Goal: Task Accomplishment & Management: Complete application form

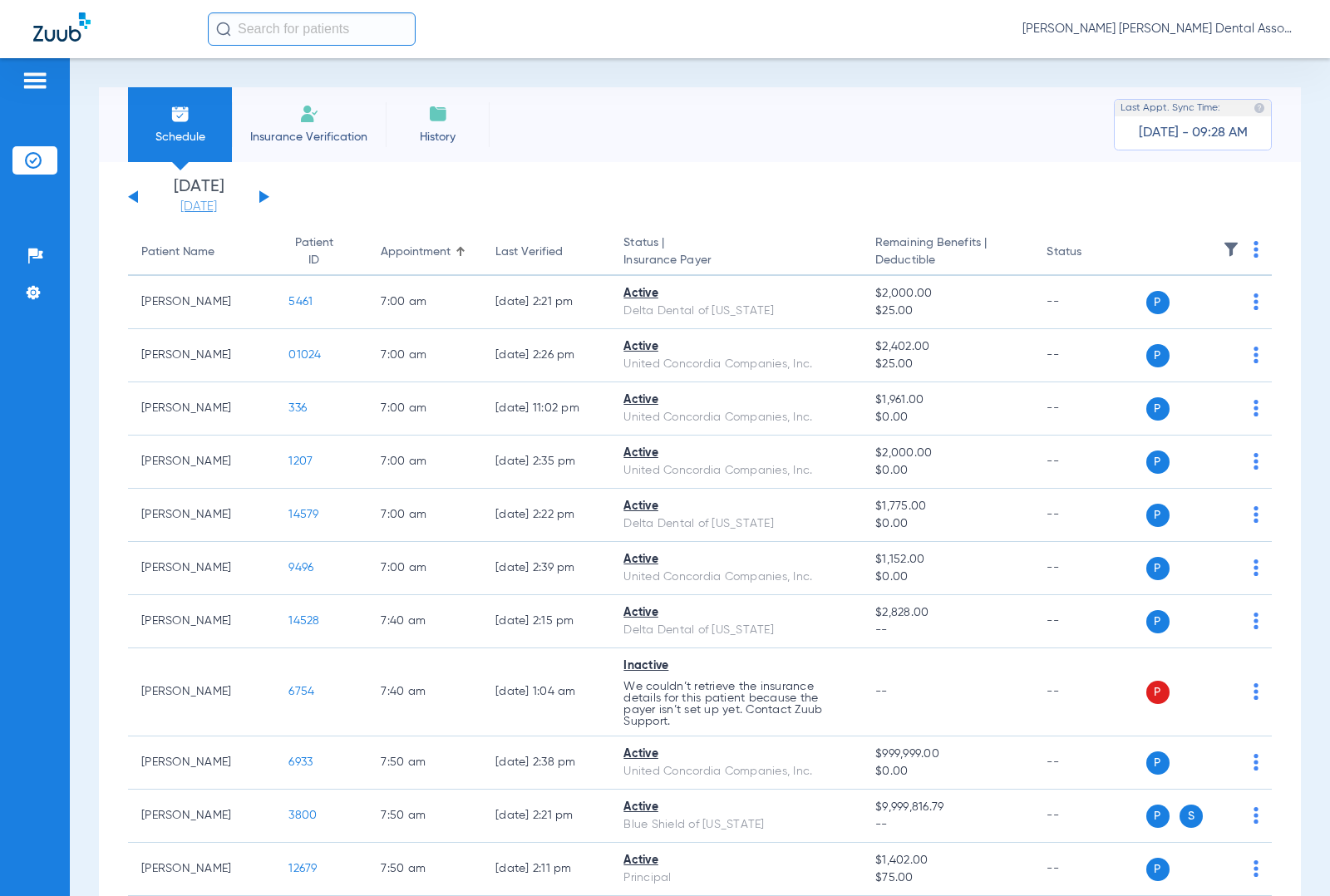
click at [197, 204] on link "[DATE]" at bounding box center [199, 207] width 100 height 17
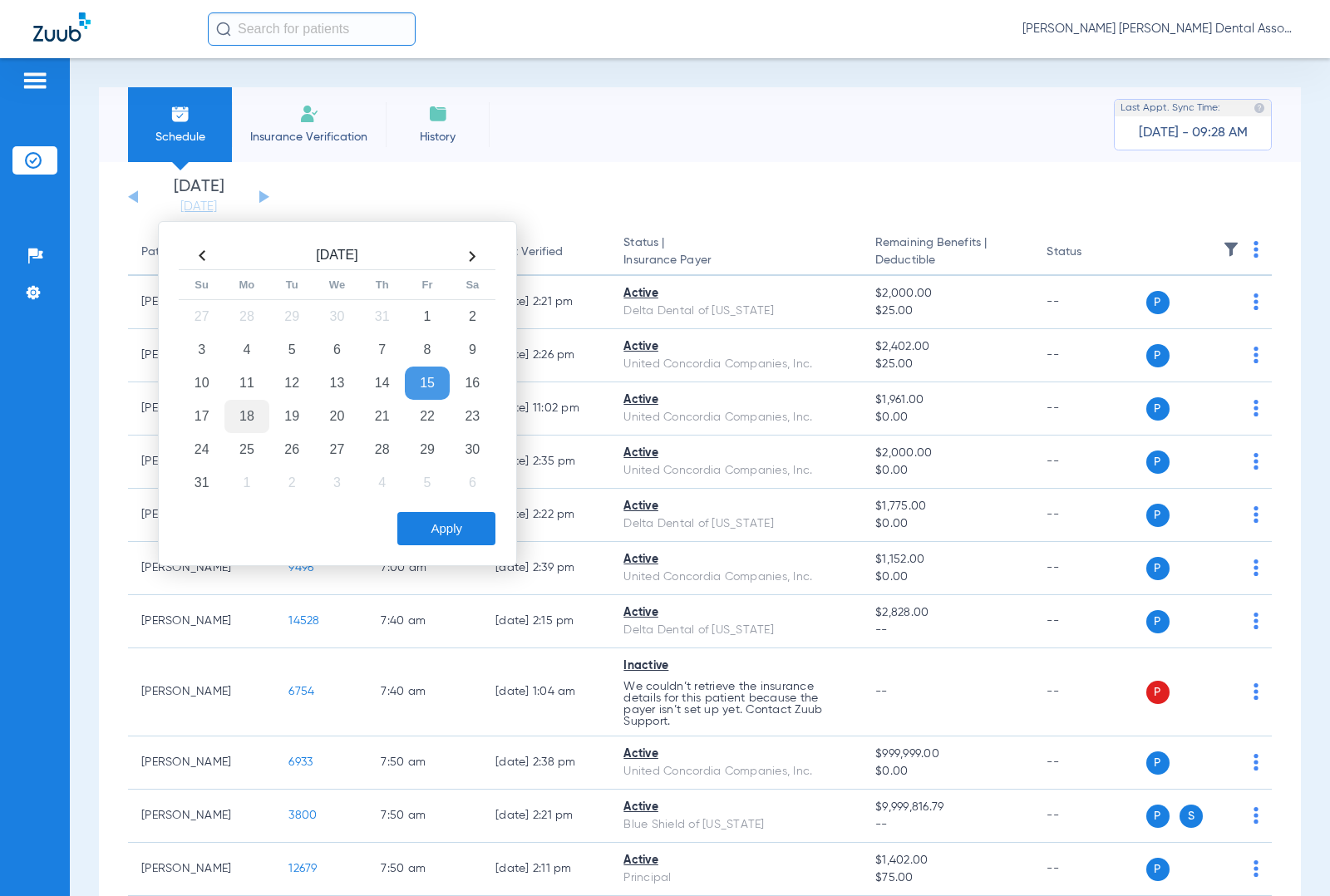
click at [253, 410] on td "18" at bounding box center [247, 416] width 45 height 33
click at [428, 524] on button "Apply" at bounding box center [447, 528] width 98 height 33
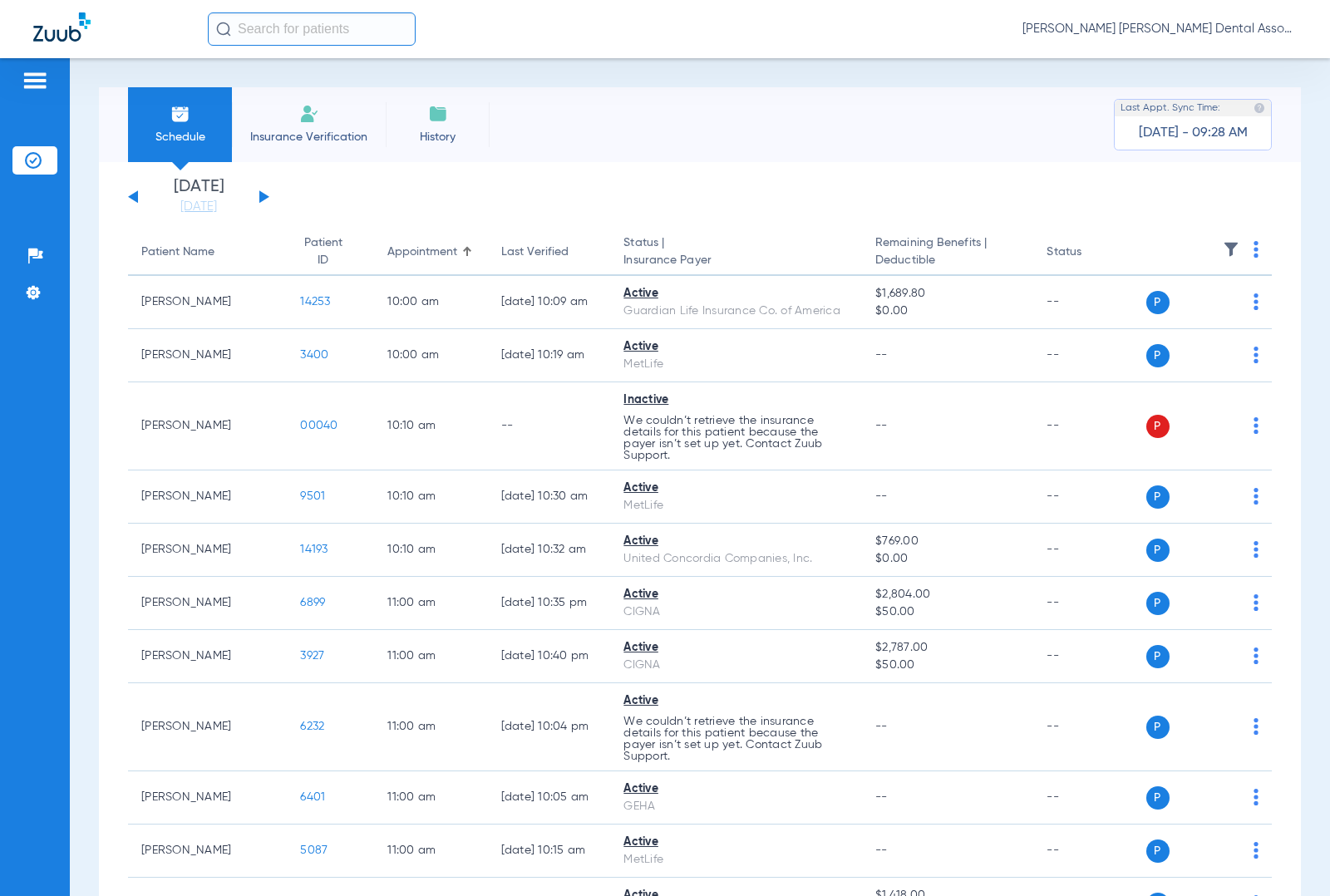
scroll to position [2882, 0]
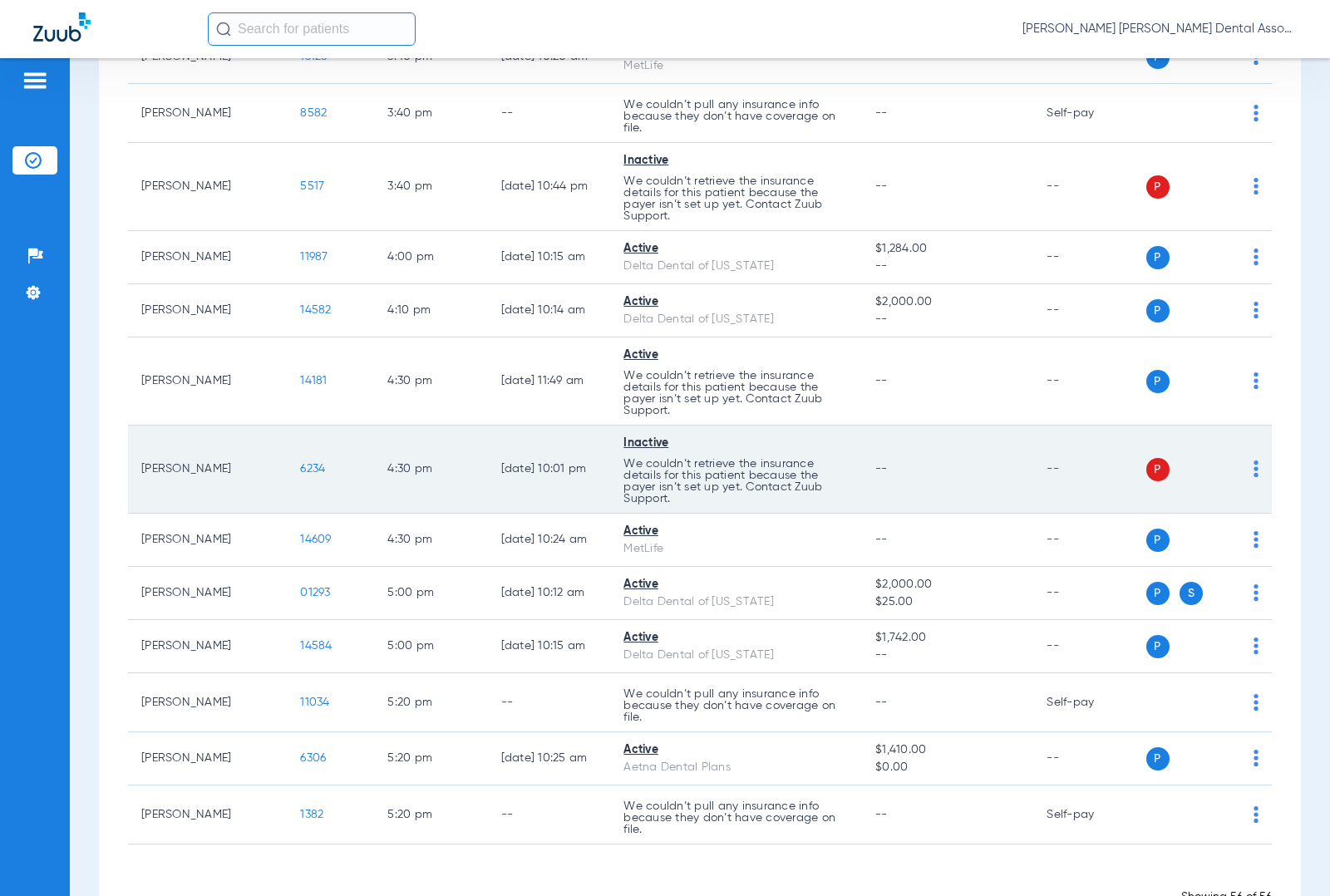
click at [300, 474] on span "6234" at bounding box center [313, 468] width 25 height 12
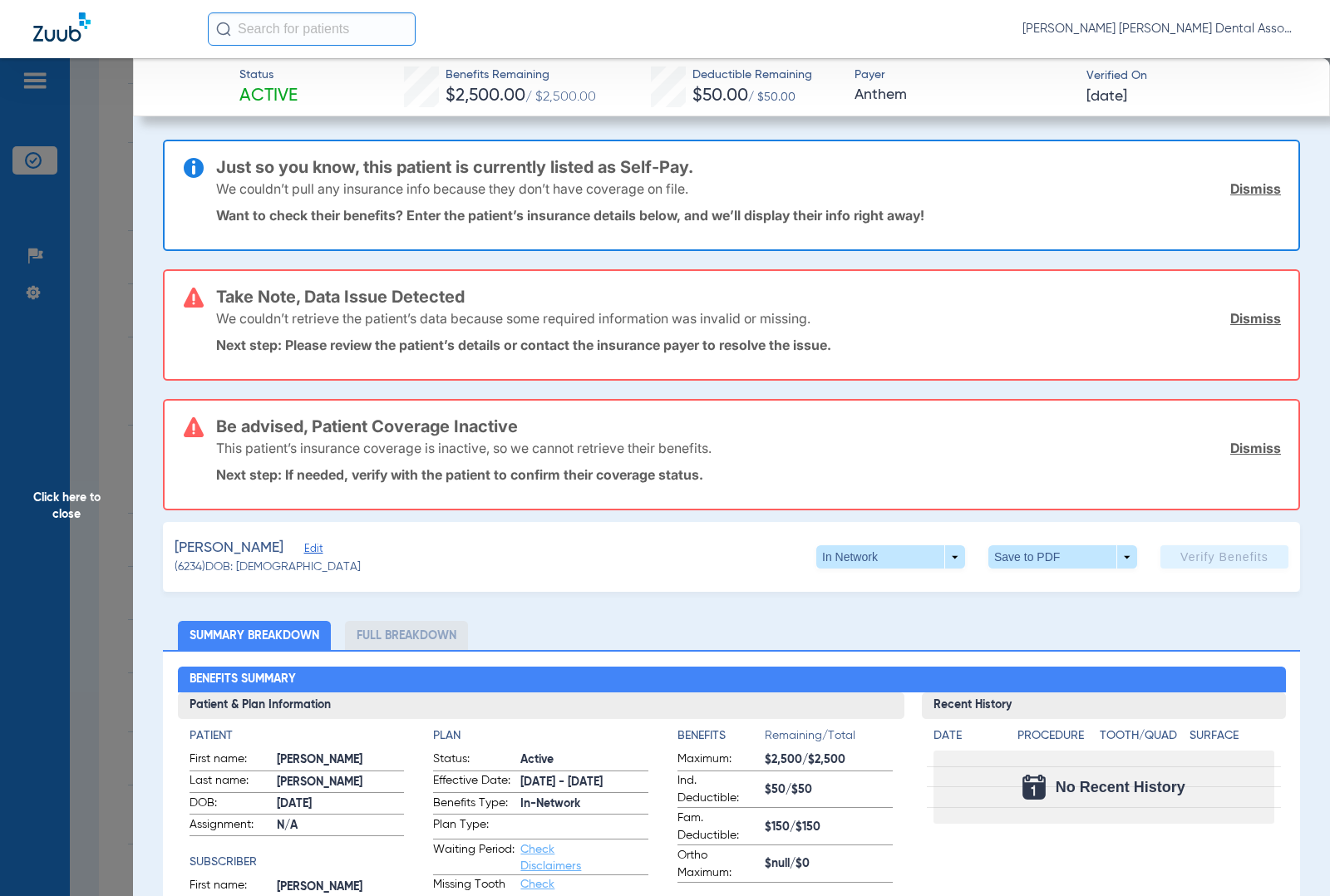
click at [312, 305] on h3 "Be advised, Patient Coverage Inactive" at bounding box center [748, 297] width 1064 height 17
click at [308, 543] on span "Edit" at bounding box center [311, 551] width 15 height 16
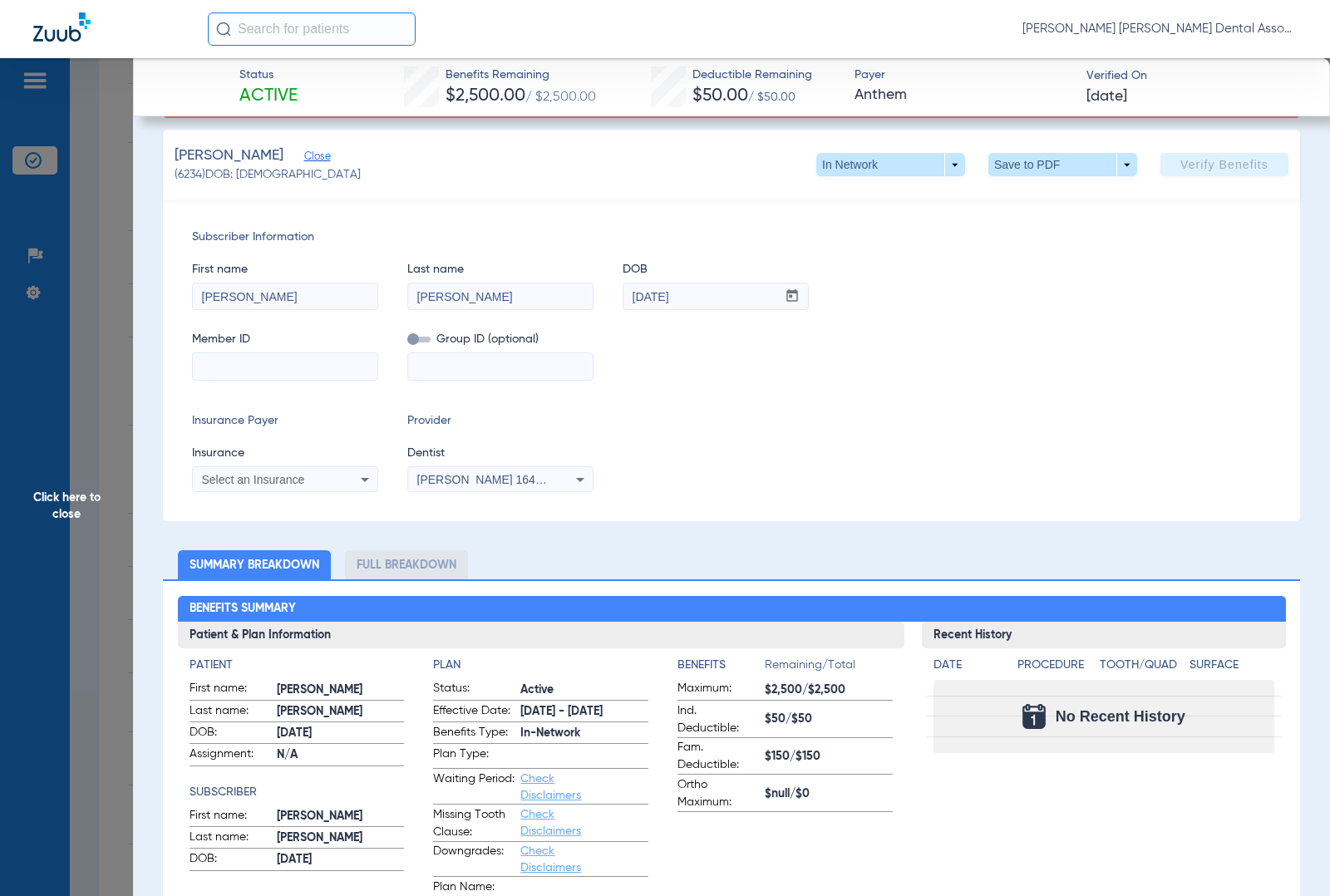
scroll to position [415, 0]
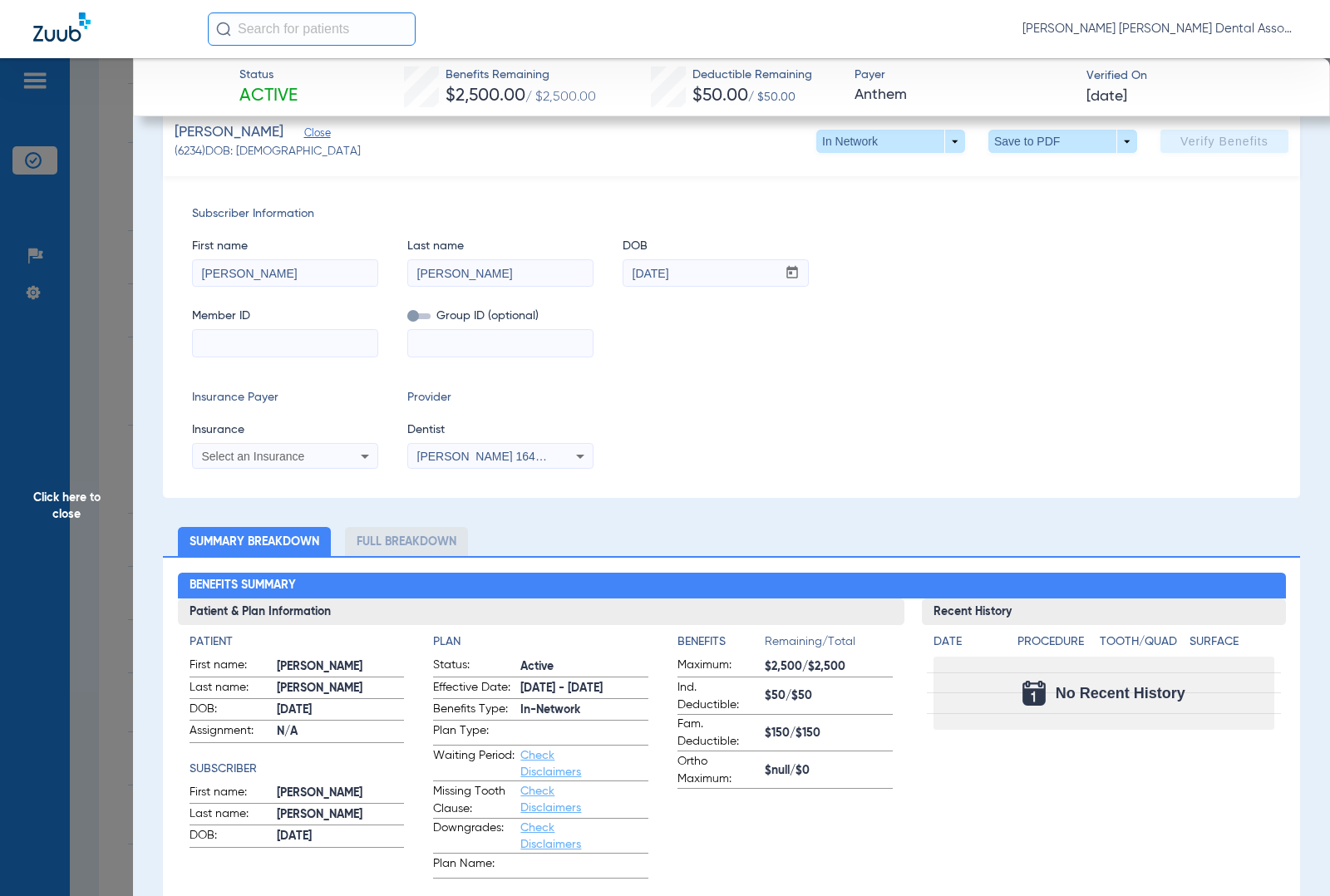
click at [339, 448] on div "Select an Insurance" at bounding box center [284, 456] width 185 height 20
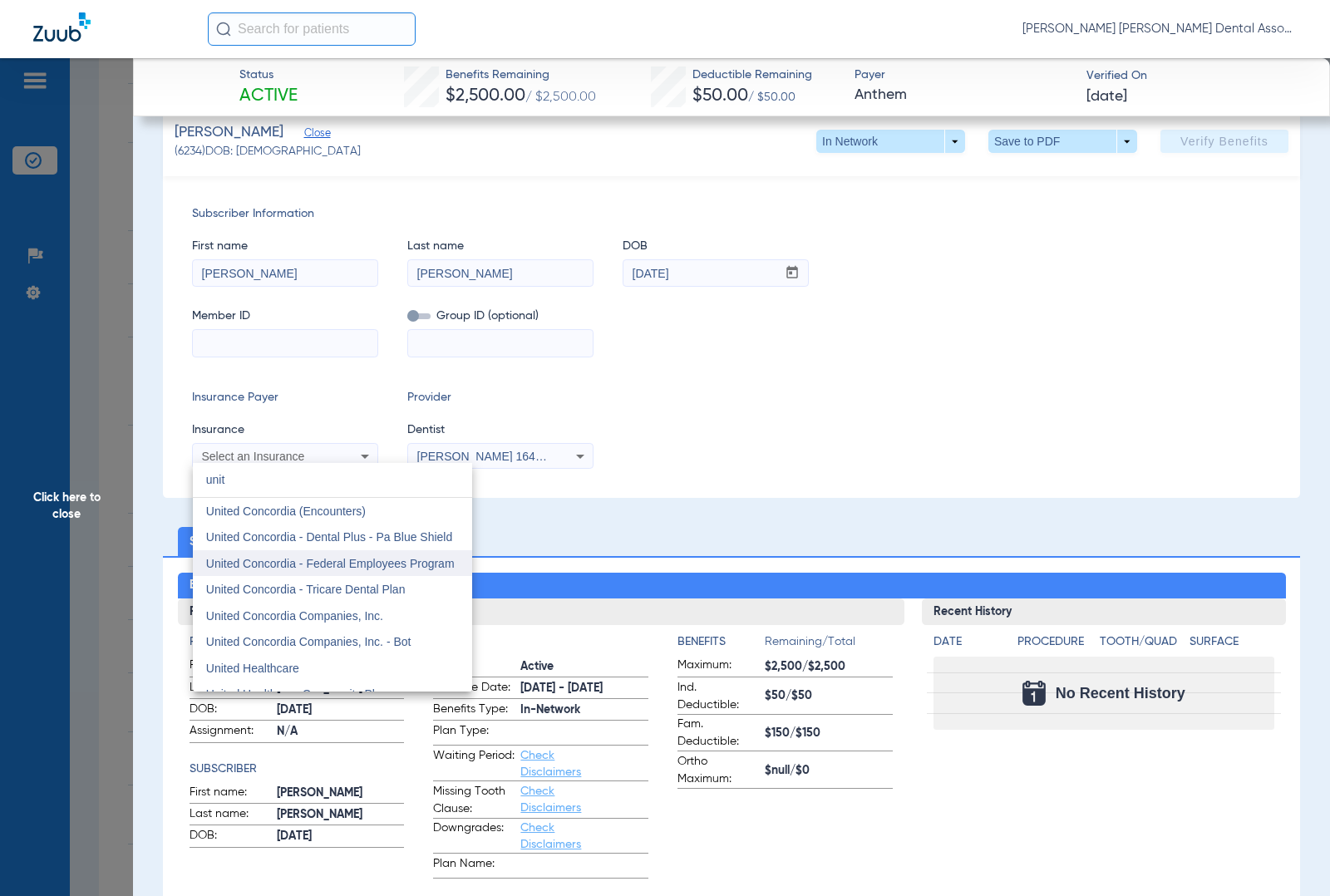
scroll to position [138, 0]
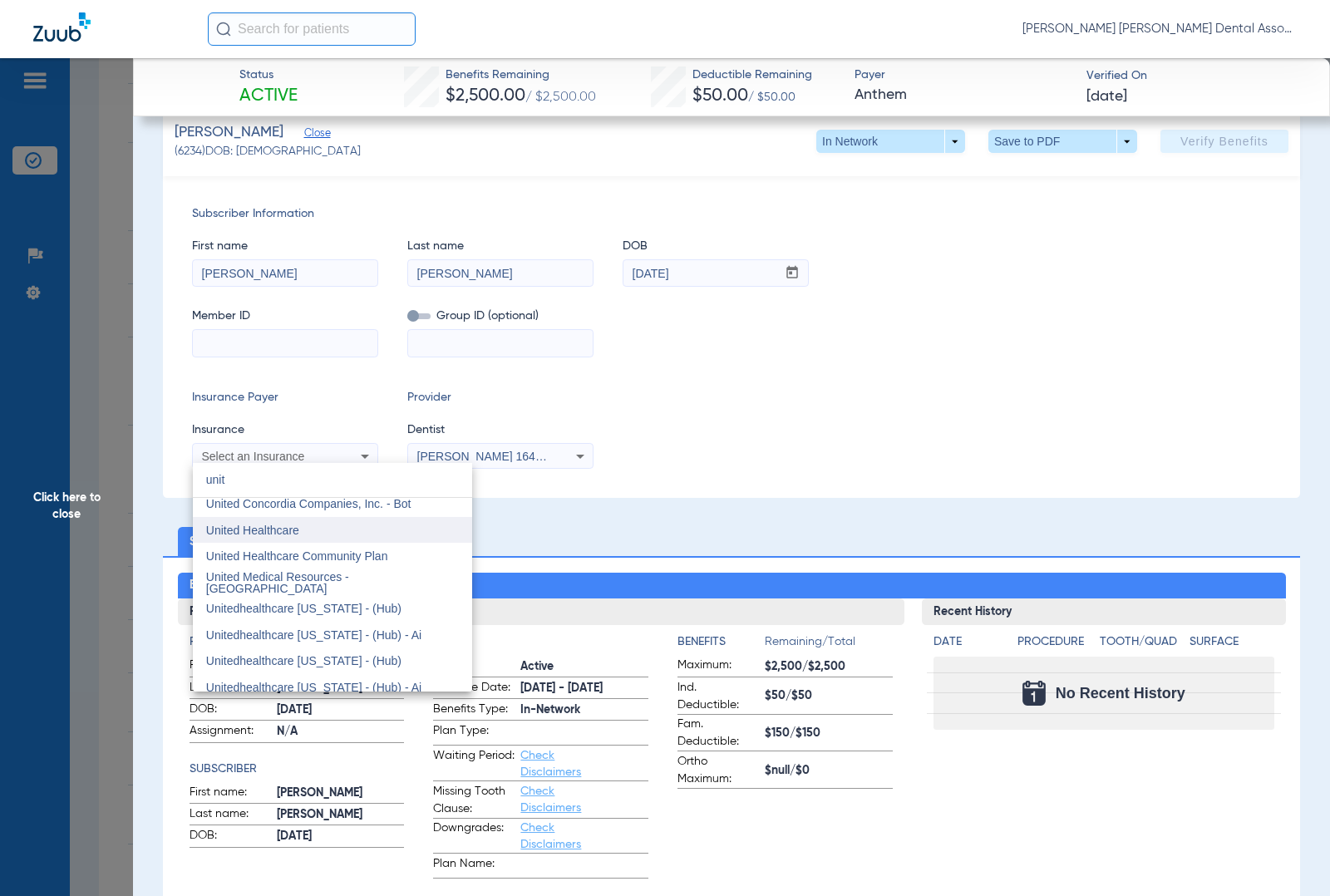
type input "unit"
click at [391, 536] on mat-option "United Healthcare" at bounding box center [332, 530] width 279 height 27
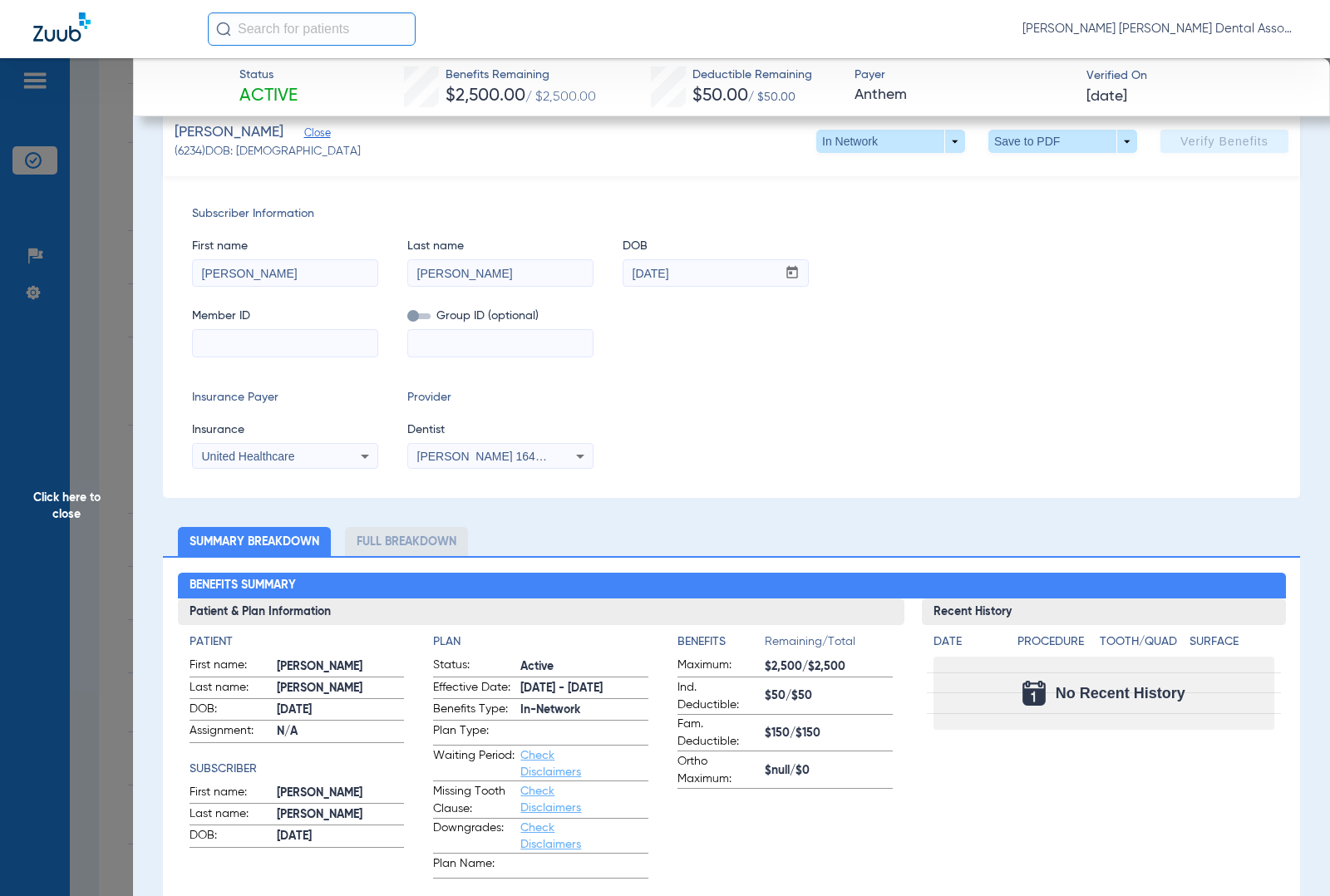
click at [355, 449] on icon at bounding box center [365, 456] width 20 height 20
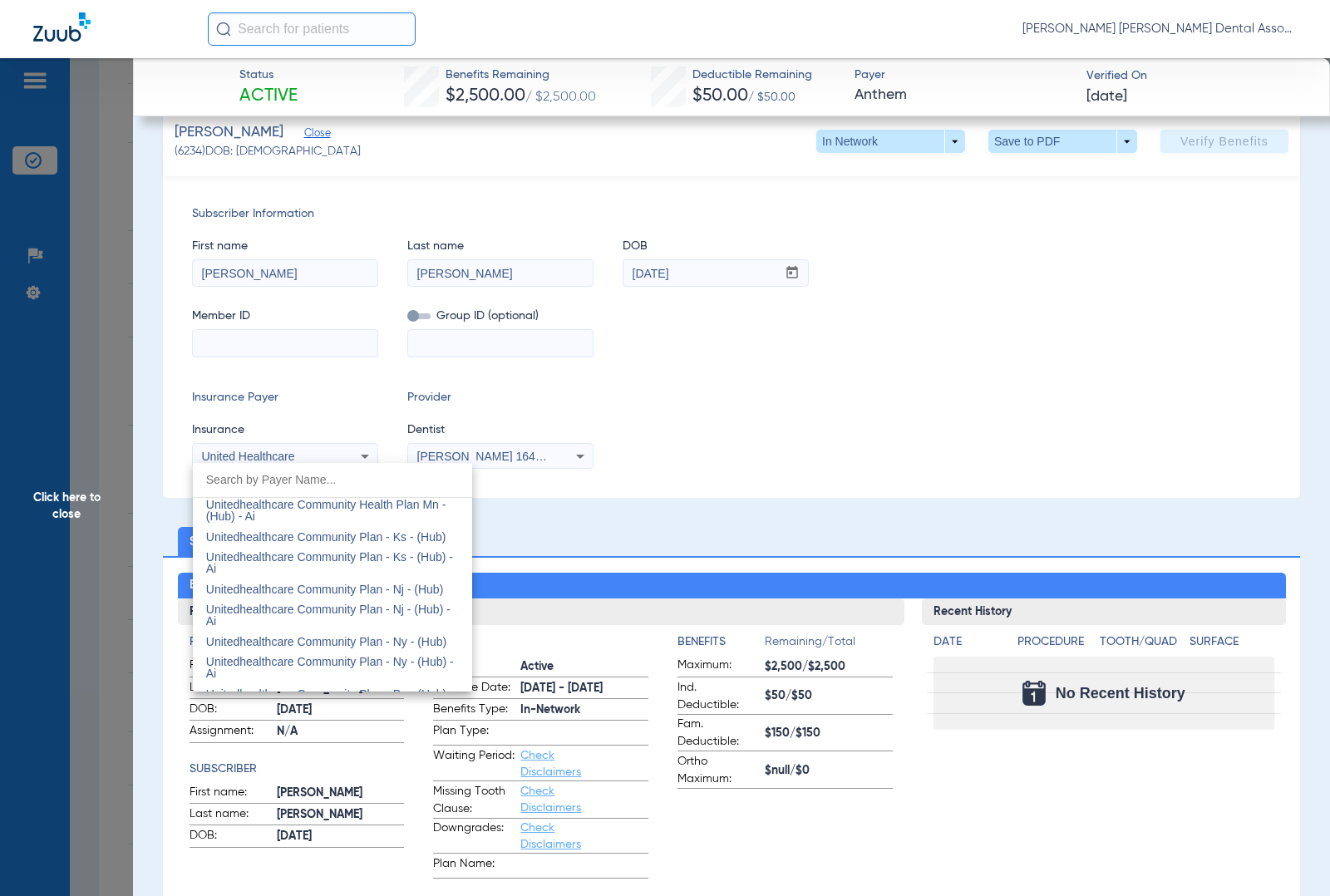
scroll to position [9877, 0]
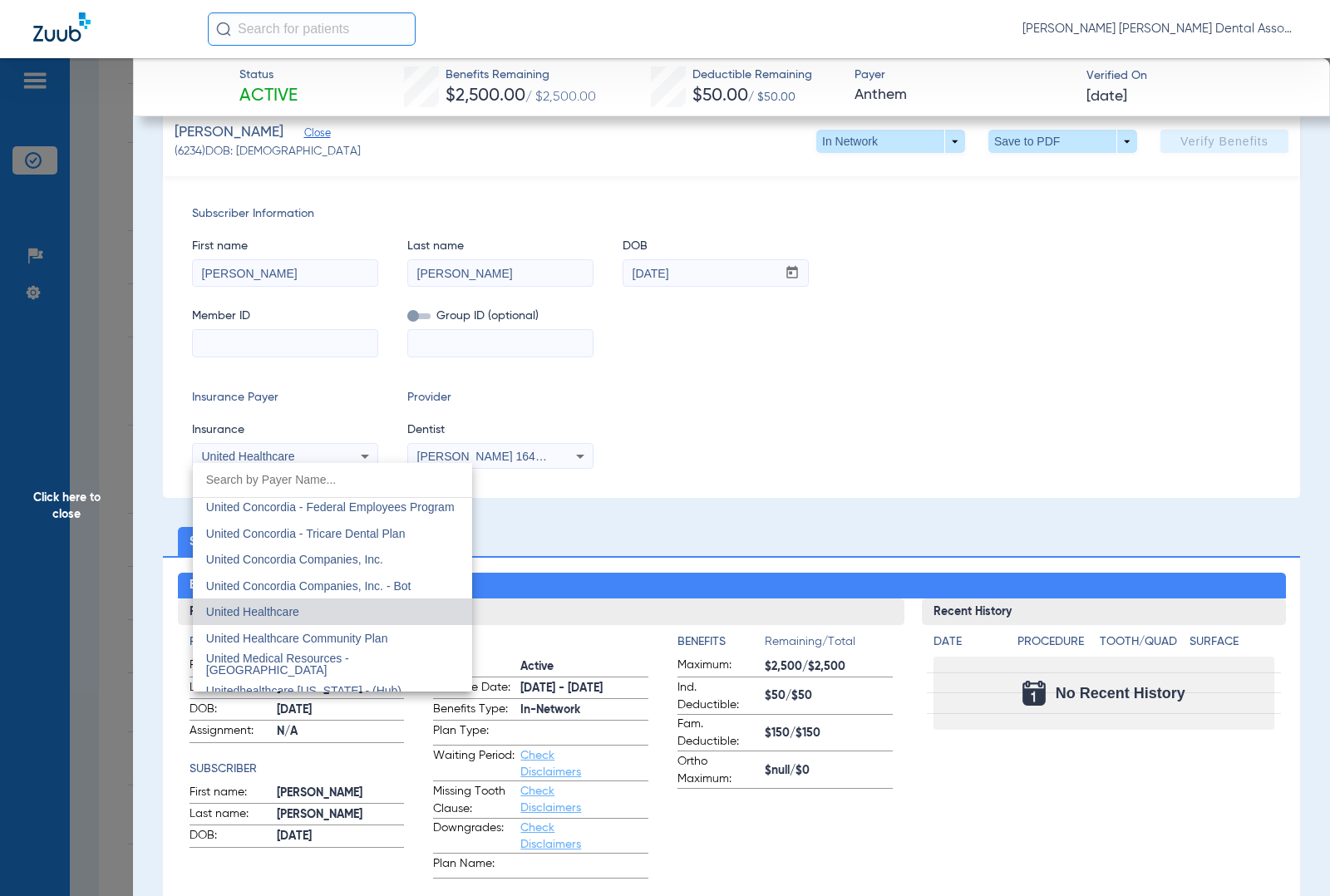
click at [865, 462] on div at bounding box center [665, 448] width 1330 height 896
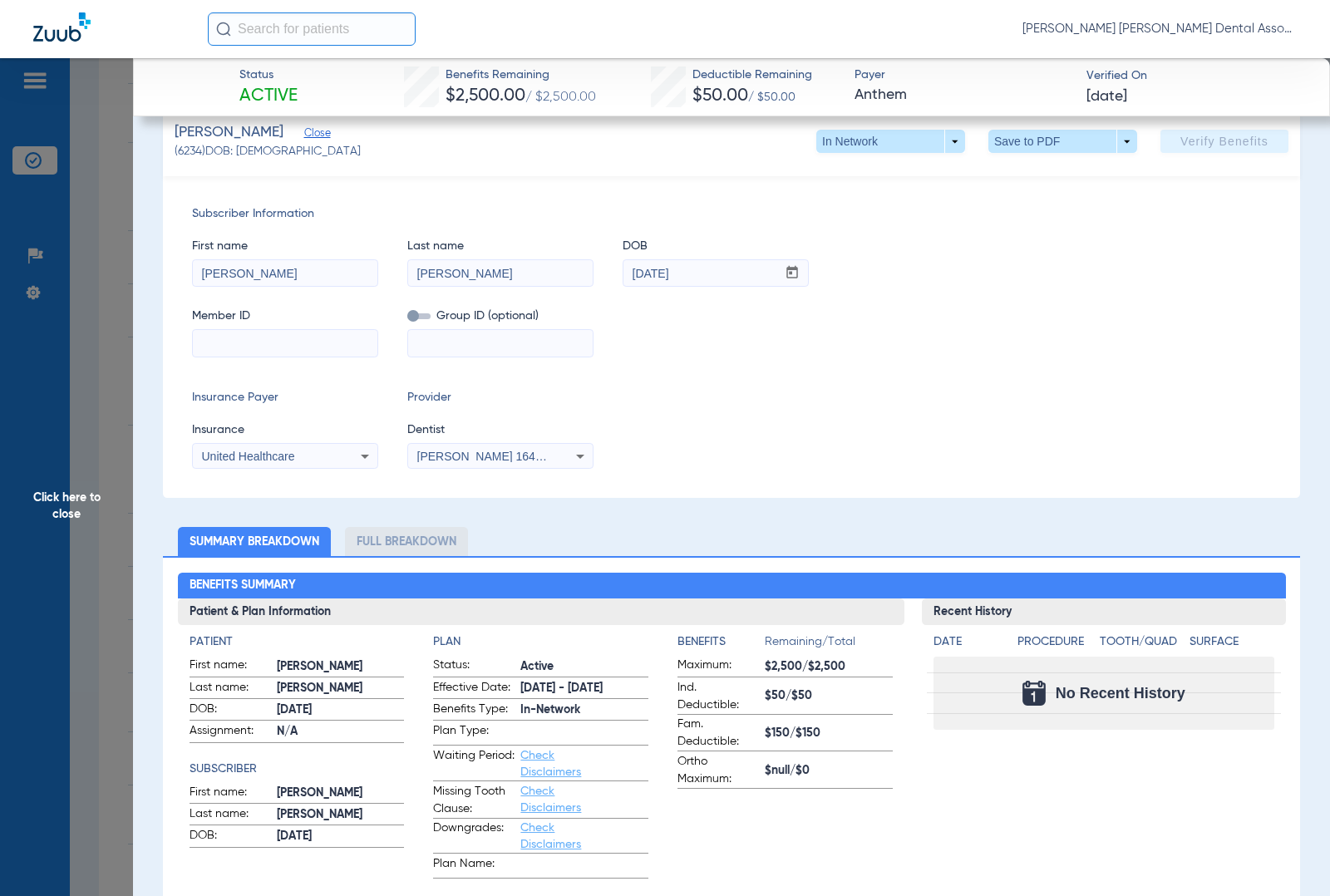
click at [326, 351] on input at bounding box center [284, 343] width 185 height 27
paste input "060722984"
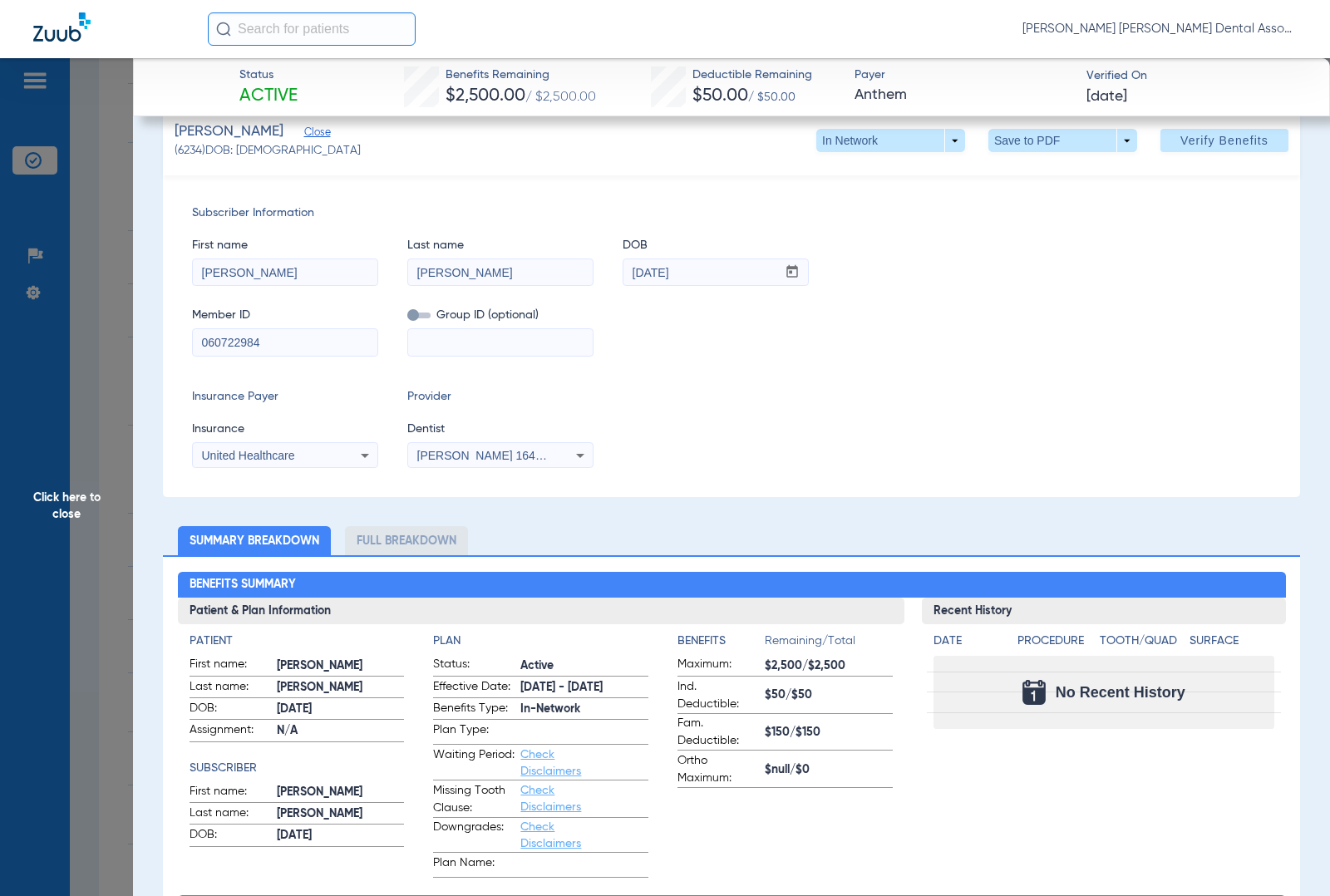
type input "060722984"
click at [465, 347] on input at bounding box center [500, 342] width 185 height 27
paste input "1664645"
type input "1664645"
click at [424, 313] on span at bounding box center [419, 316] width 23 height 6
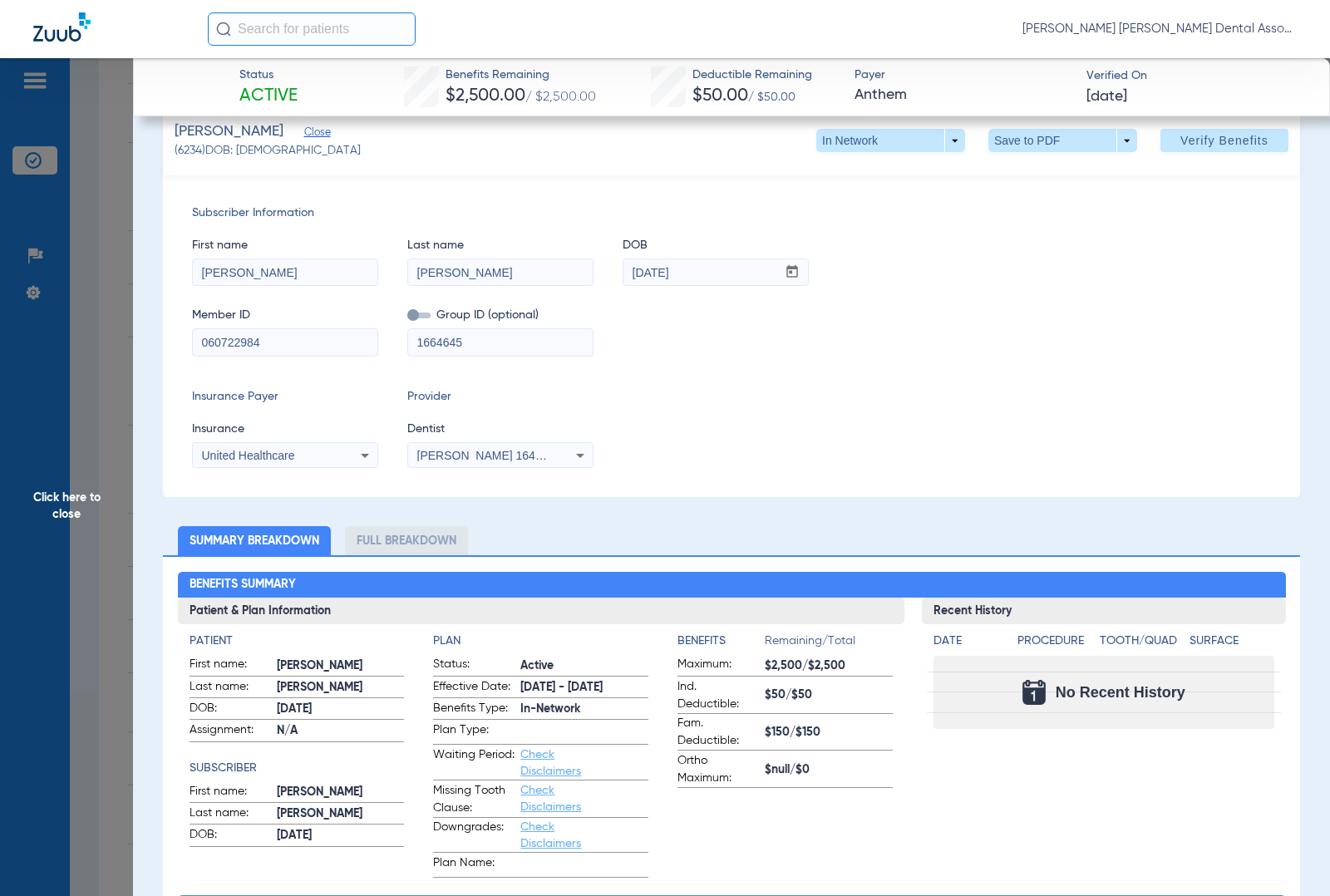
click at [407, 318] on input "checkbox" at bounding box center [407, 318] width 0 height 0
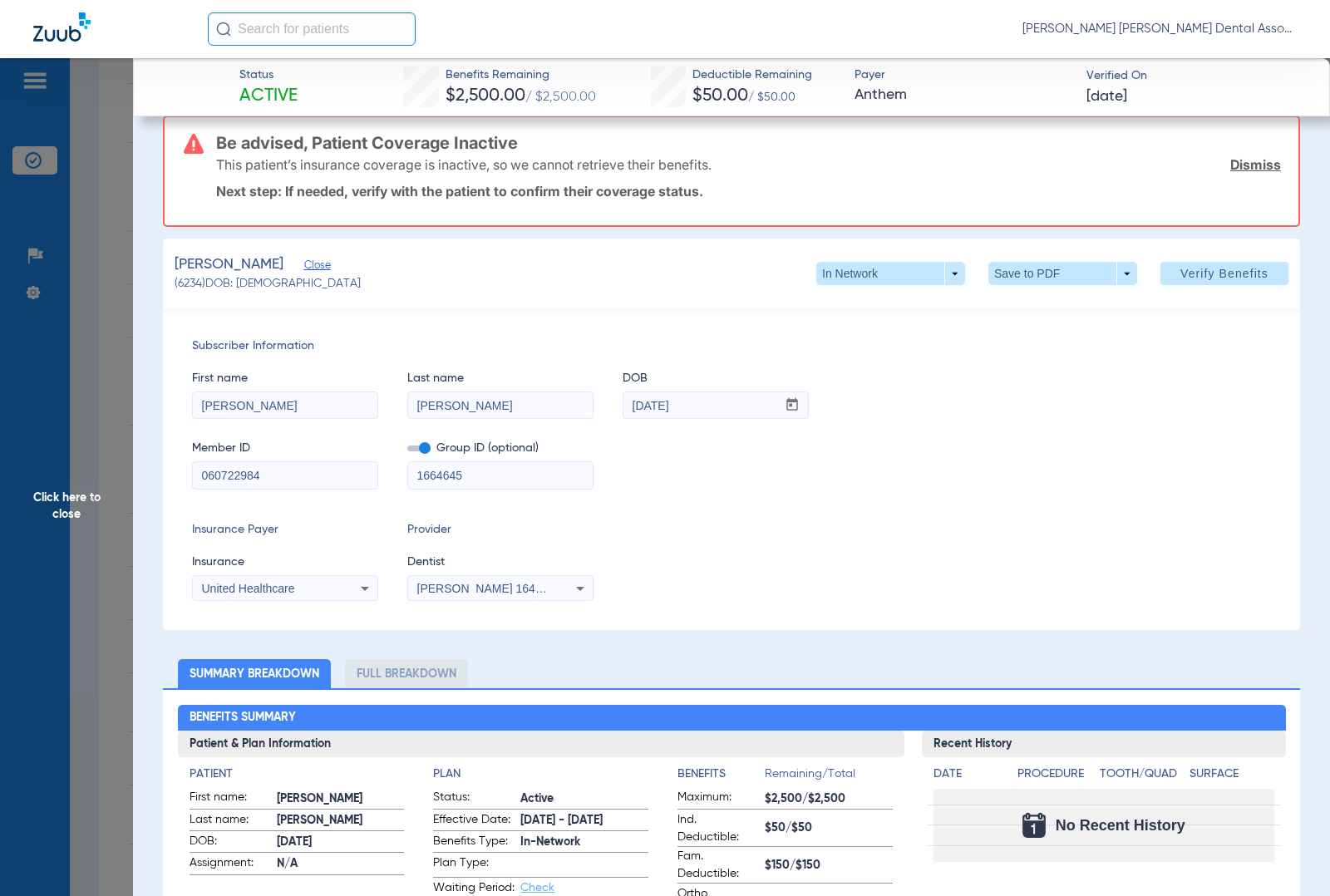
scroll to position [148, 0]
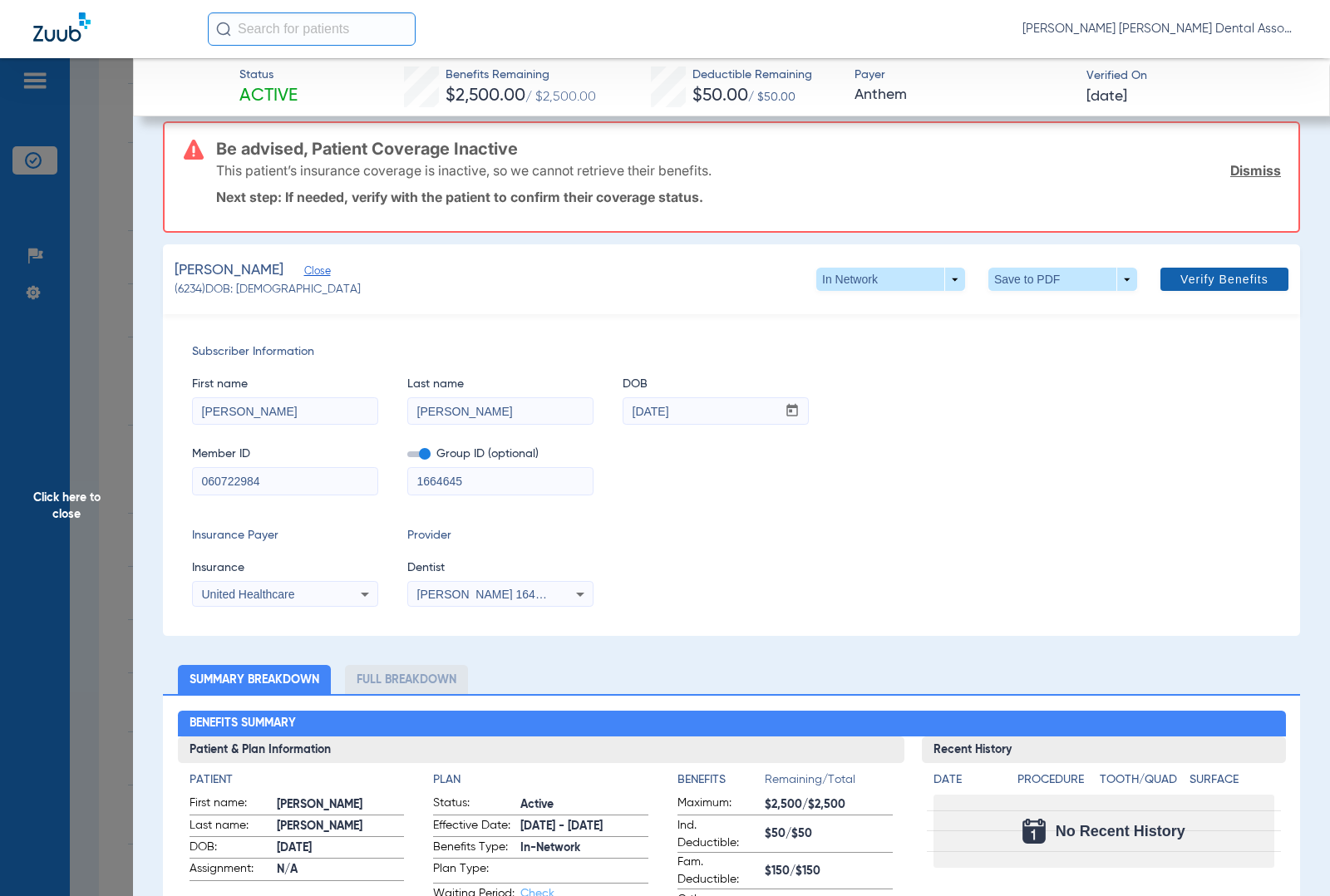
click at [1237, 273] on span "Verify Benefits" at bounding box center [1224, 279] width 88 height 13
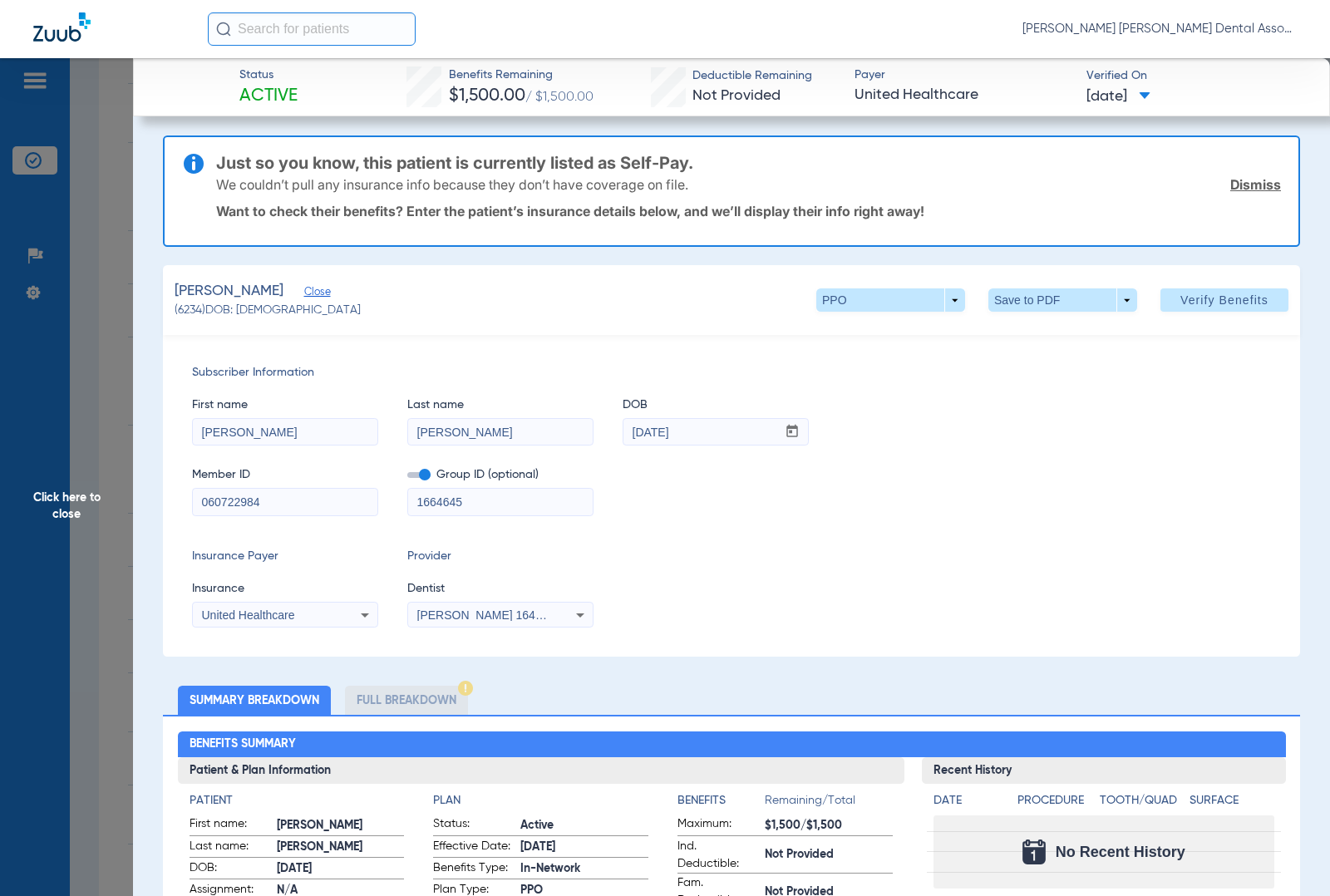
scroll to position [0, 0]
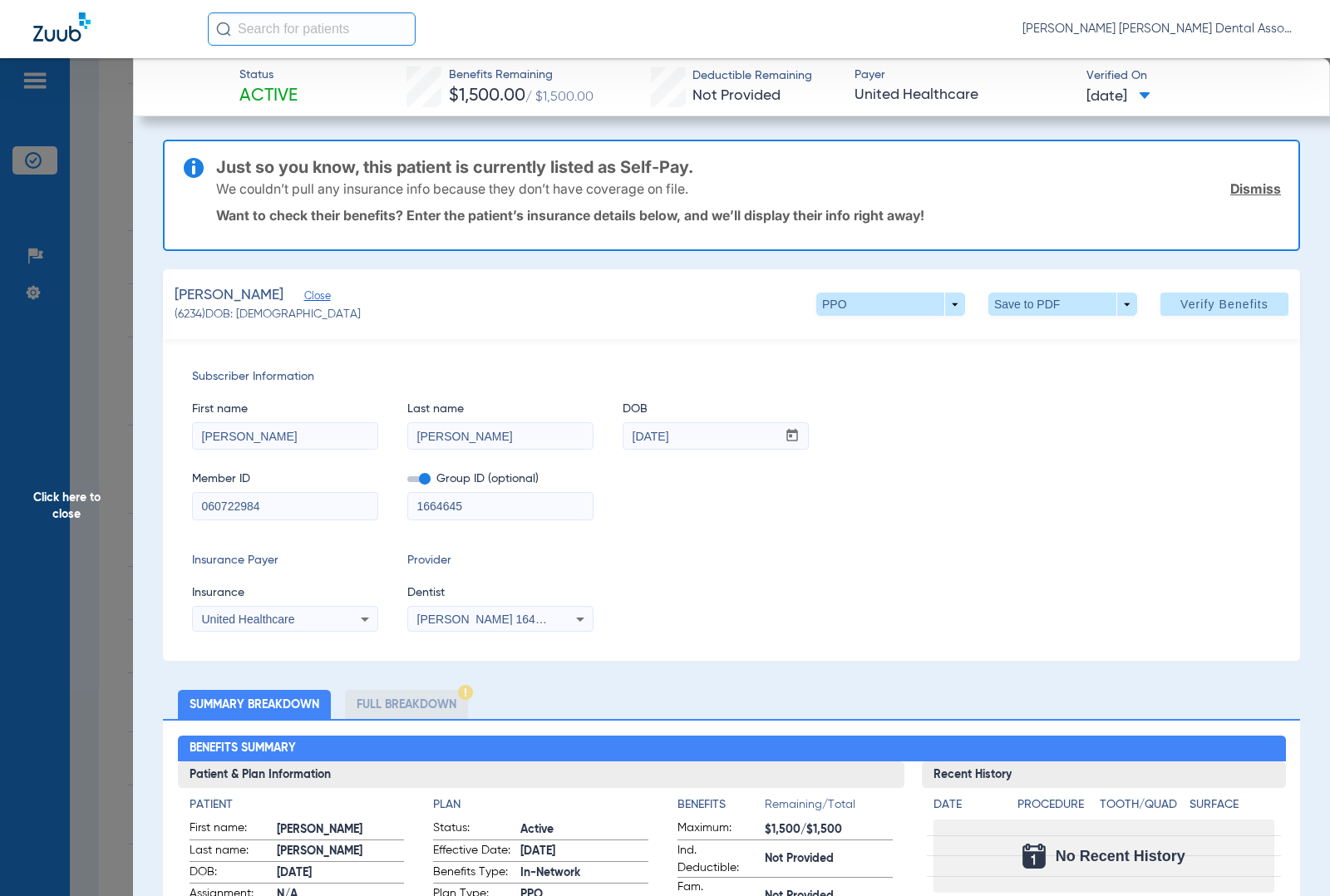
click at [1255, 185] on link "Dismiss" at bounding box center [1255, 188] width 51 height 17
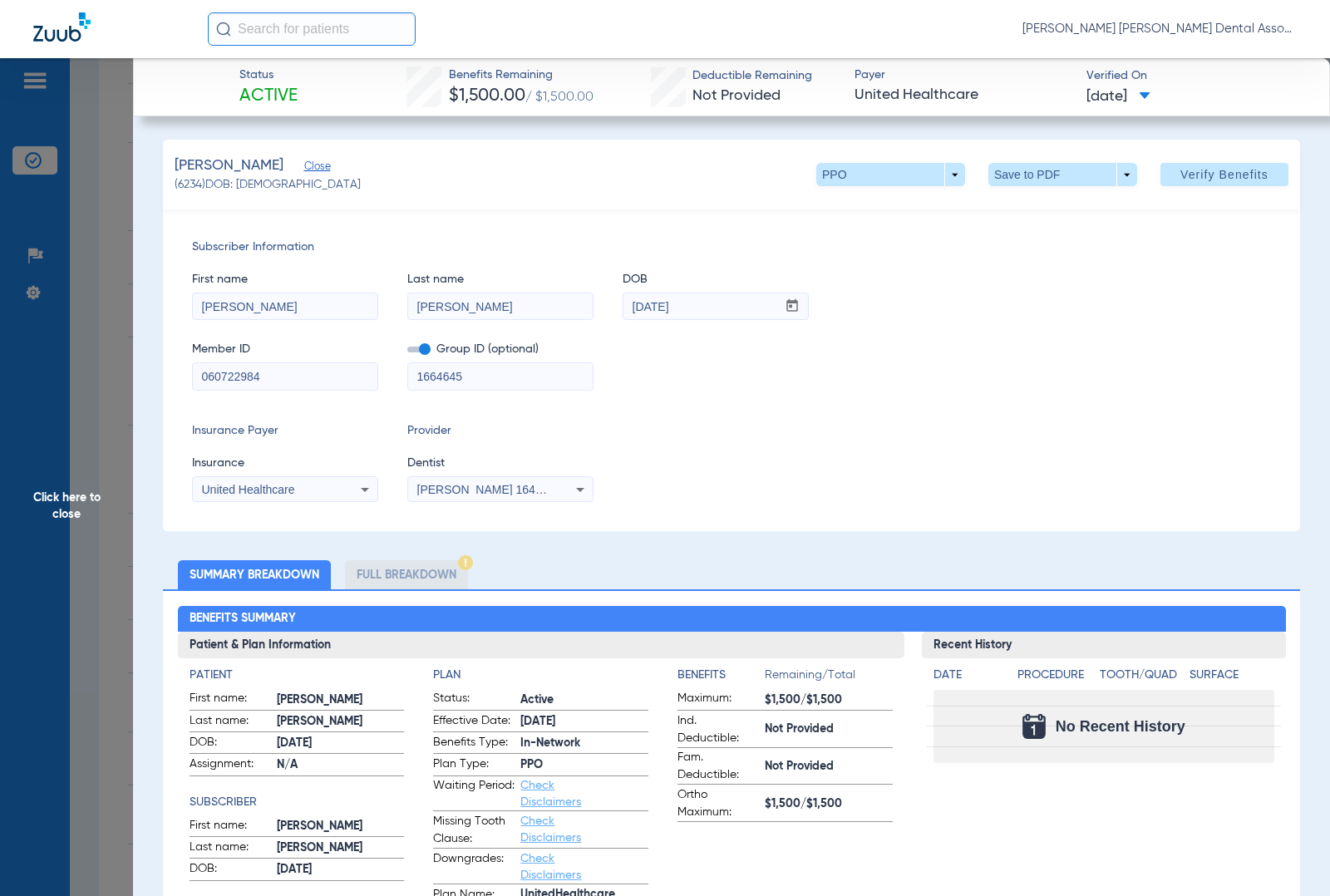
click at [317, 165] on span "Close" at bounding box center [311, 169] width 15 height 16
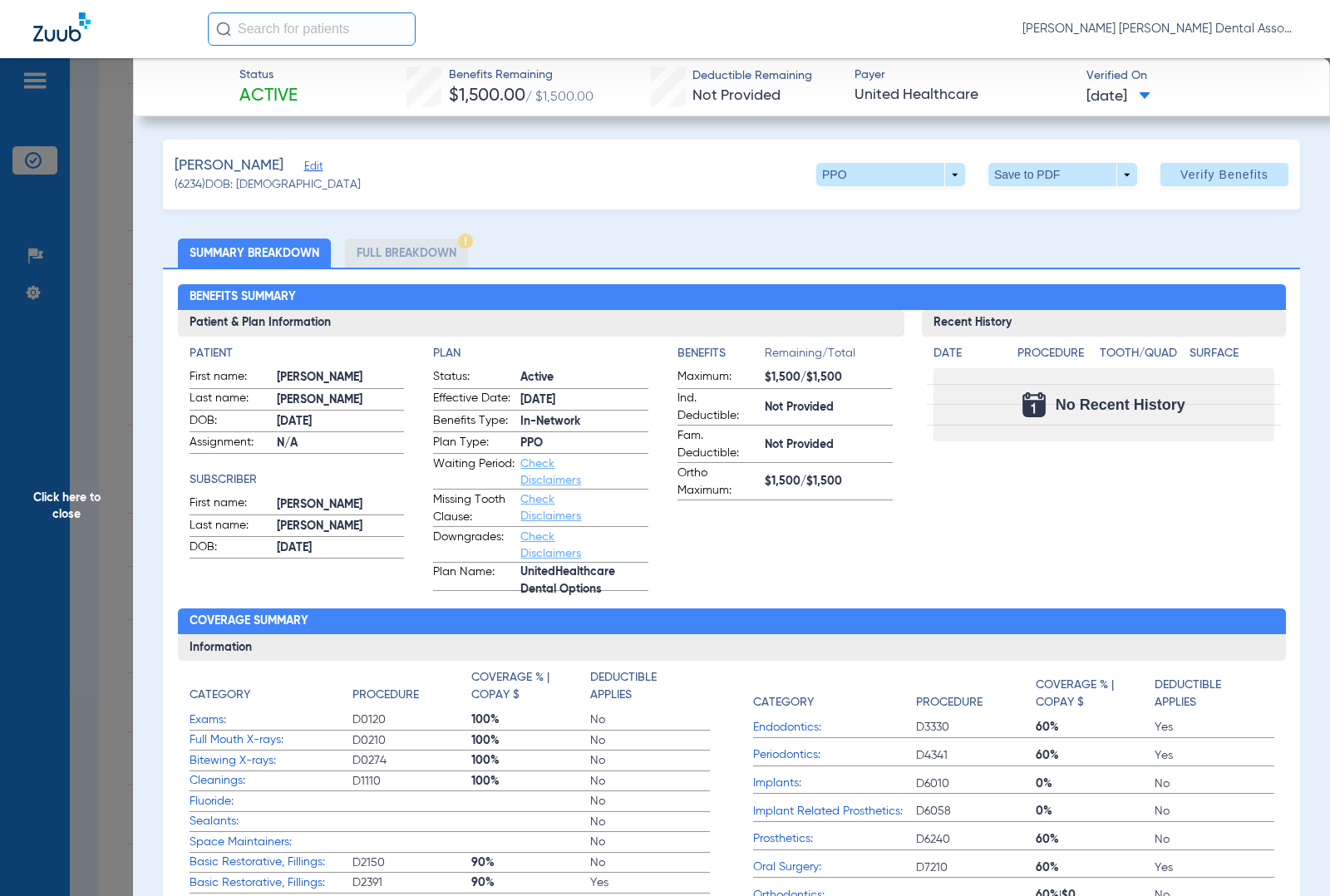
click at [117, 292] on span "Click here to close" at bounding box center [66, 506] width 133 height 896
